Goal: Information Seeking & Learning: Learn about a topic

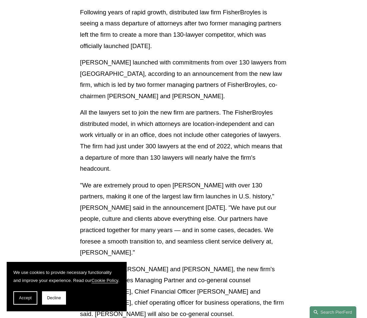
scroll to position [186, 0]
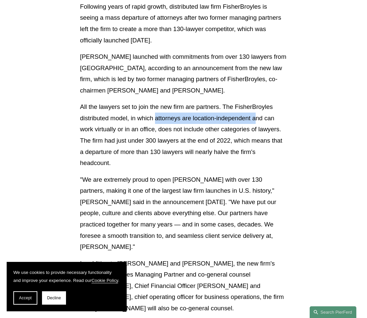
drag, startPoint x: 157, startPoint y: 117, endPoint x: 260, endPoint y: 120, distance: 102.8
click at [260, 120] on p "All the lawyers set to join the new firm are partners. The FisherBroyles distri…" at bounding box center [183, 134] width 207 height 67
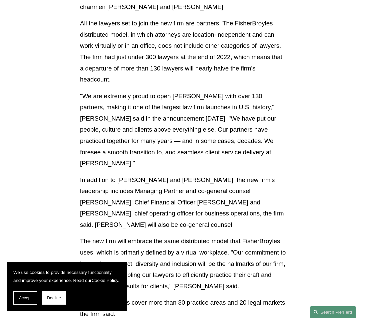
scroll to position [274, 0]
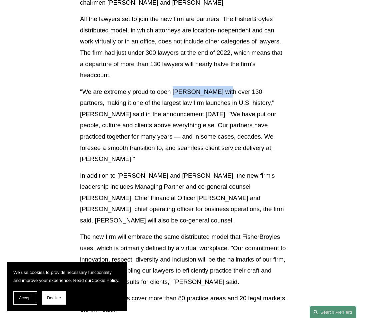
drag, startPoint x: 173, startPoint y: 92, endPoint x: 224, endPoint y: 91, distance: 50.4
click at [224, 91] on p ""We are extremely proud to open Pierson Ferdinand with over 130 partners, makin…" at bounding box center [183, 125] width 207 height 78
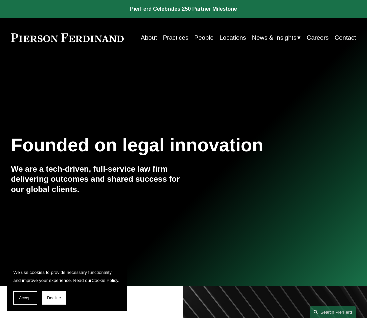
click at [206, 36] on link "People" at bounding box center [203, 37] width 19 height 12
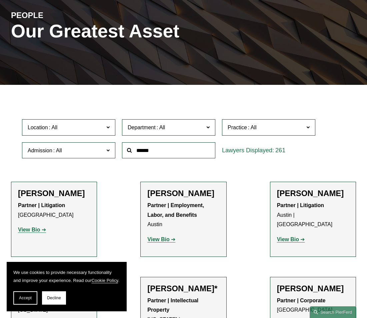
scroll to position [74, 0]
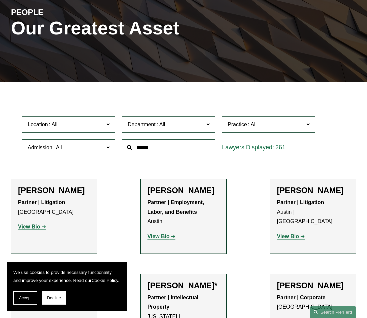
click at [151, 152] on input "text" at bounding box center [168, 147] width 93 height 16
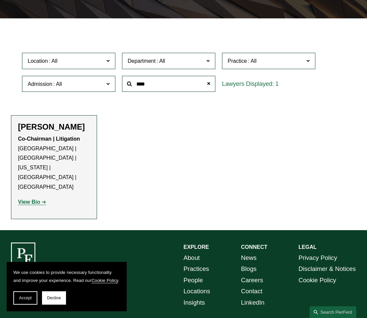
scroll to position [152, 0]
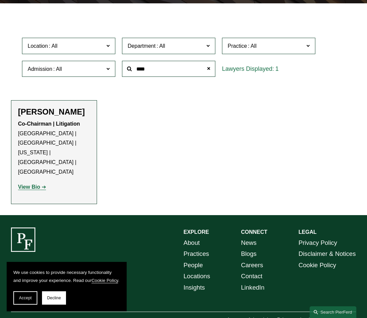
click at [41, 111] on h2 "[PERSON_NAME]" at bounding box center [54, 112] width 72 height 10
click at [34, 184] on strong "View Bio" at bounding box center [29, 187] width 22 height 6
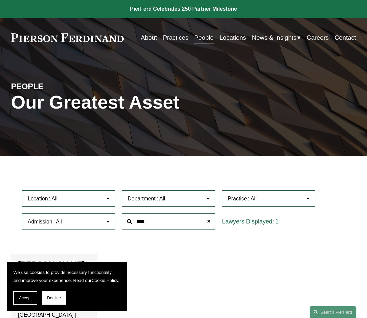
scroll to position [19, 0]
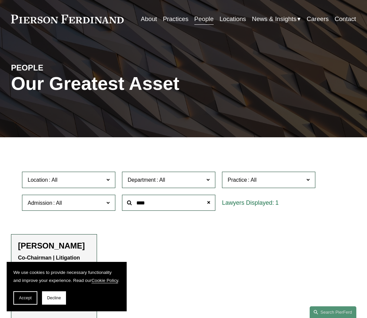
drag, startPoint x: 158, startPoint y: 200, endPoint x: 66, endPoint y: 199, distance: 91.7
click at [70, 200] on div "Location All Atlanta Austin Boston Charlotte Chicago Cincinnati Cleveland Colum…" at bounding box center [184, 191] width 330 height 46
type input "*******"
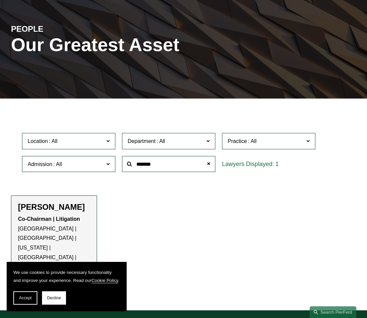
scroll to position [58, 0]
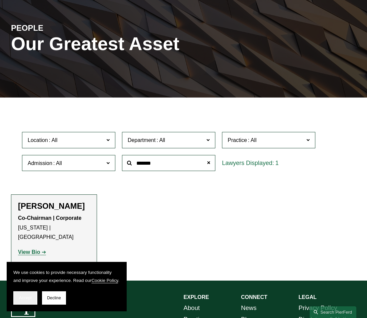
click at [26, 297] on span "Accept" at bounding box center [25, 297] width 13 height 5
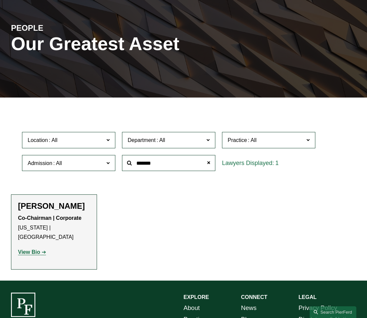
click at [34, 249] on strong "View Bio" at bounding box center [29, 252] width 22 height 6
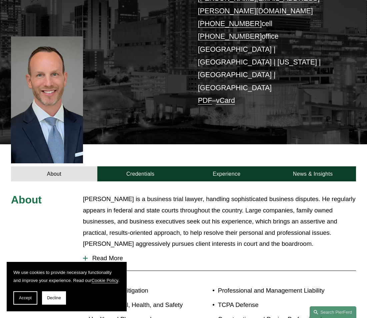
scroll to position [147, 0]
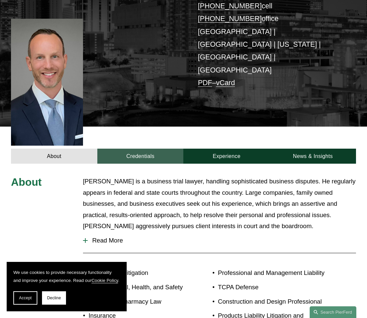
click at [161, 148] on link "Credentials" at bounding box center [140, 155] width 86 height 15
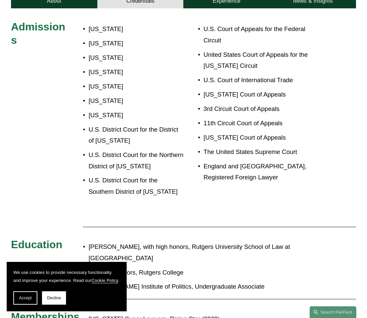
scroll to position [459, 0]
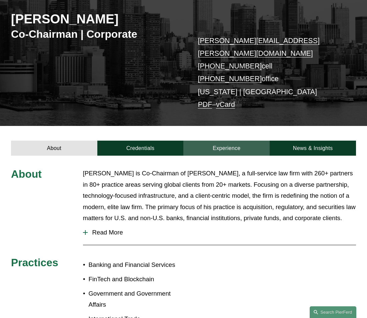
scroll to position [172, 0]
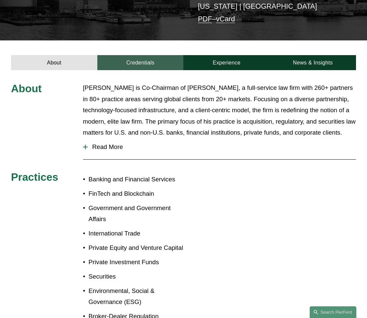
click at [128, 56] on link "Credentials" at bounding box center [140, 62] width 86 height 15
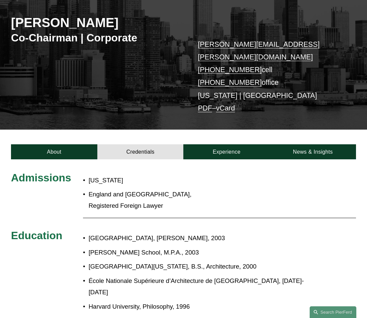
scroll to position [81, 0]
